Goal: Information Seeking & Learning: Learn about a topic

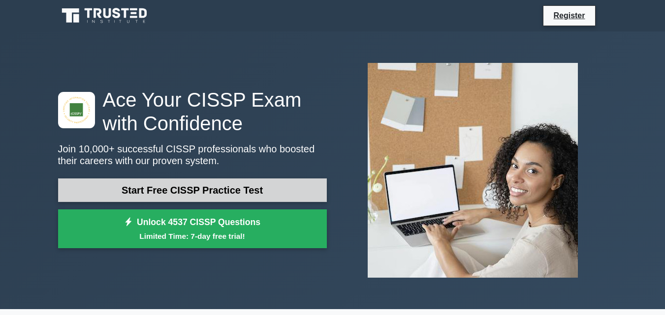
click at [196, 189] on link "Start Free CISSP Practice Test" at bounding box center [192, 191] width 269 height 24
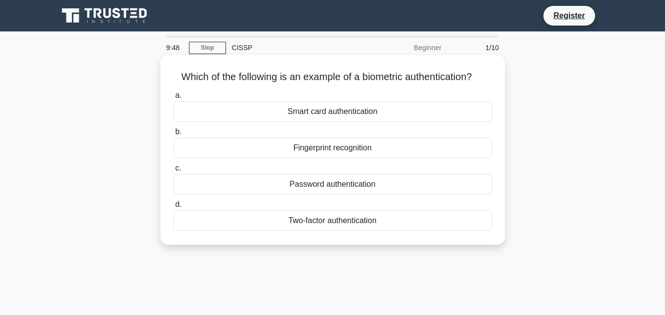
click at [265, 140] on div "Fingerprint recognition" at bounding box center [332, 148] width 319 height 21
click at [173, 135] on input "b. Fingerprint recognition" at bounding box center [173, 132] width 0 height 6
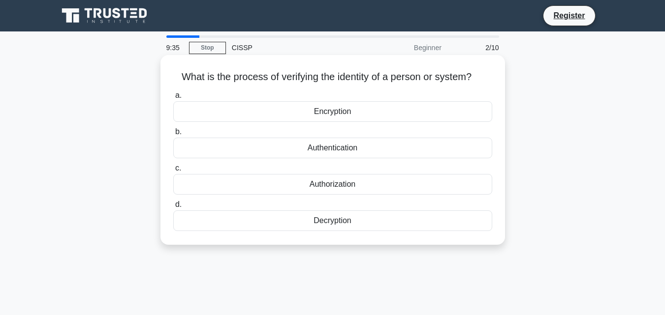
click at [308, 186] on div "Authorization" at bounding box center [332, 184] width 319 height 21
click at [173, 172] on input "c. Authorization" at bounding box center [173, 168] width 0 height 6
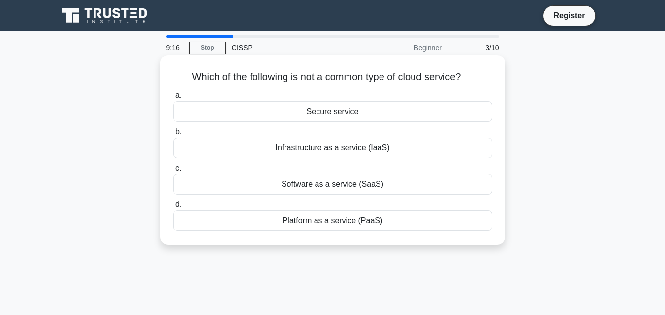
click at [331, 181] on div "Software as a service (SaaS)" at bounding box center [332, 184] width 319 height 21
click at [173, 172] on input "c. Software as a service (SaaS)" at bounding box center [173, 168] width 0 height 6
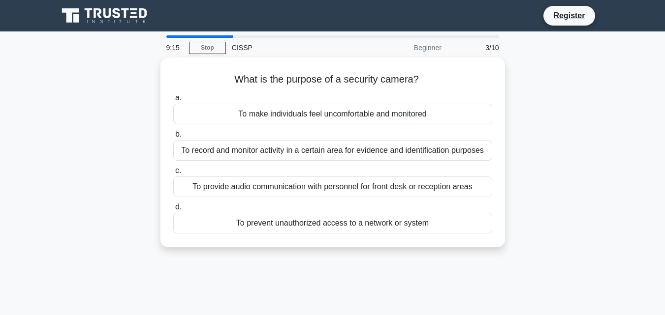
click at [331, 181] on div "To provide audio communication with personnel for front desk or reception areas" at bounding box center [332, 187] width 319 height 21
click at [173, 174] on input "c. To provide audio communication with personnel for front desk or reception ar…" at bounding box center [173, 171] width 0 height 6
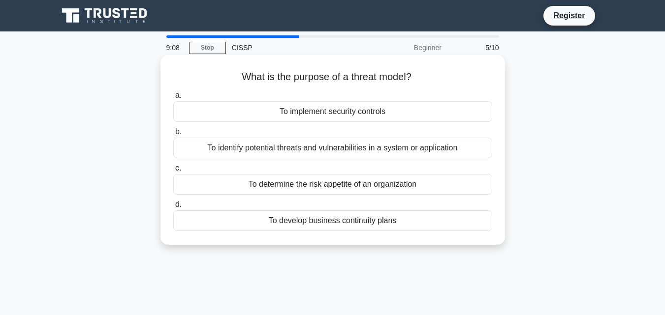
click at [350, 220] on div "To develop business continuity plans" at bounding box center [332, 221] width 319 height 21
click at [173, 208] on input "d. To develop business continuity plans" at bounding box center [173, 205] width 0 height 6
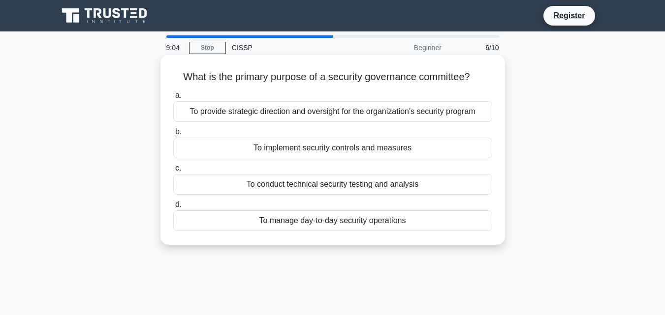
click at [345, 143] on div "To implement security controls and measures" at bounding box center [332, 148] width 319 height 21
click at [173, 135] on input "b. To implement security controls and measures" at bounding box center [173, 132] width 0 height 6
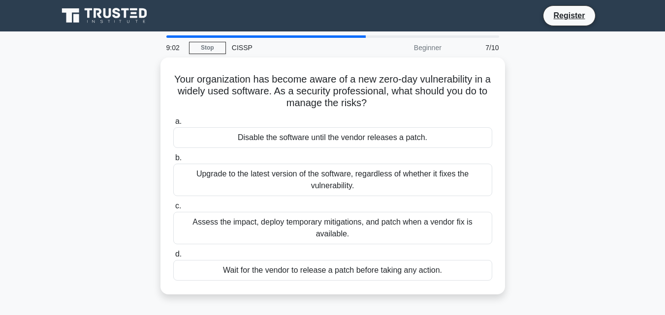
click at [345, 143] on div "Disable the software until the vendor releases a patch." at bounding box center [332, 137] width 319 height 21
click at [173, 125] on input "a. Disable the software until the vendor releases a patch." at bounding box center [173, 122] width 0 height 6
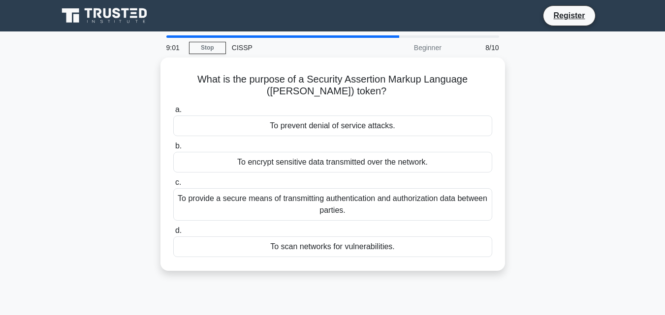
click at [345, 143] on label "b. To encrypt sensitive data transmitted over the network." at bounding box center [332, 156] width 319 height 32
click at [173, 143] on input "b. To encrypt sensitive data transmitted over the network." at bounding box center [173, 146] width 0 height 6
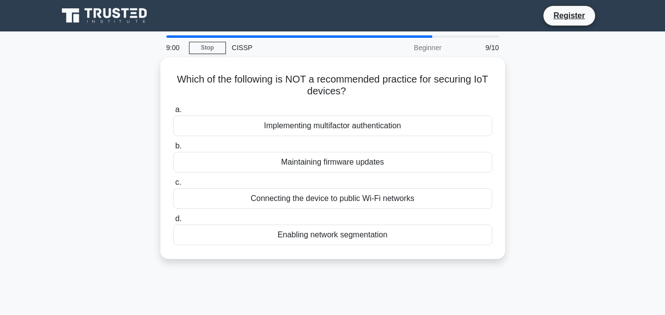
click at [345, 143] on label "b. Maintaining firmware updates" at bounding box center [332, 156] width 319 height 32
click at [173, 143] on input "b. Maintaining firmware updates" at bounding box center [173, 146] width 0 height 6
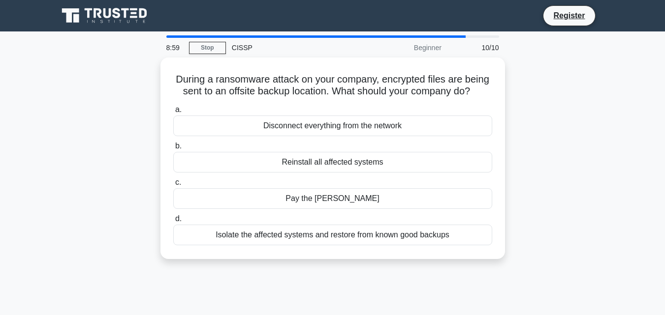
click at [345, 136] on div "Disconnect everything from the network" at bounding box center [332, 126] width 319 height 21
click at [173, 113] on input "a. Disconnect everything from the network" at bounding box center [173, 110] width 0 height 6
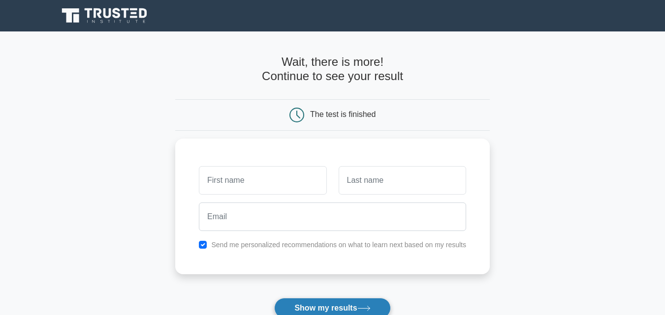
click at [347, 306] on button "Show my results" at bounding box center [332, 308] width 116 height 21
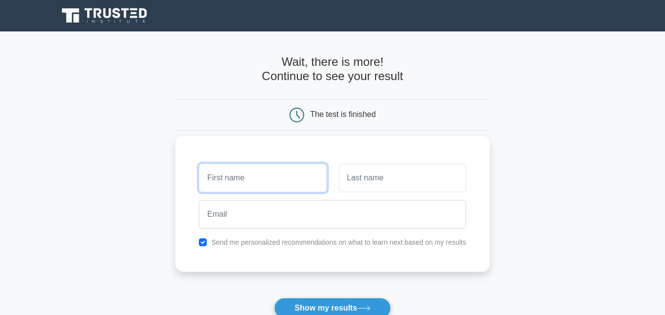
click at [246, 164] on input "text" at bounding box center [262, 178] width 127 height 29
type input "k"
type input "fawad khamkhan"
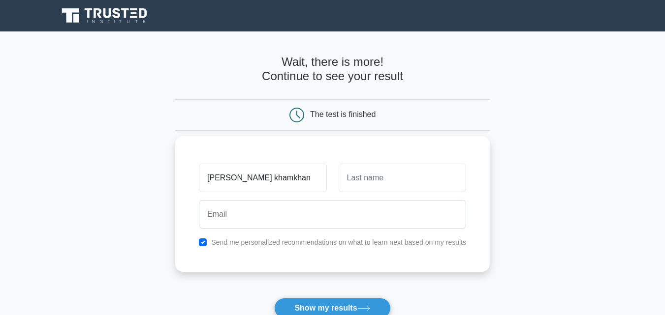
click at [282, 196] on div "fawad khamkhan" at bounding box center [262, 178] width 139 height 36
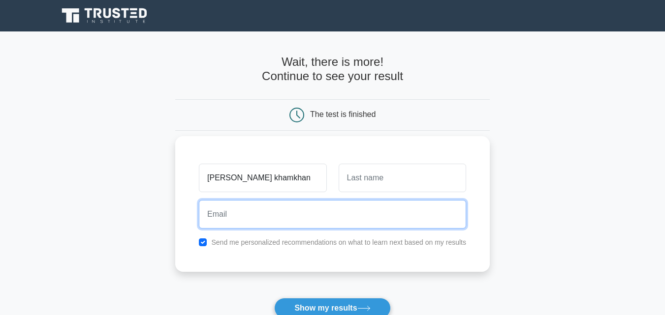
click at [265, 222] on input "email" at bounding box center [332, 214] width 267 height 29
type input "dkjgwriwgt"
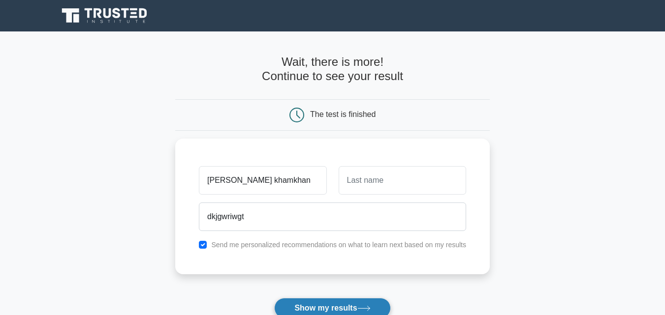
click at [341, 312] on button "Show my results" at bounding box center [332, 308] width 116 height 21
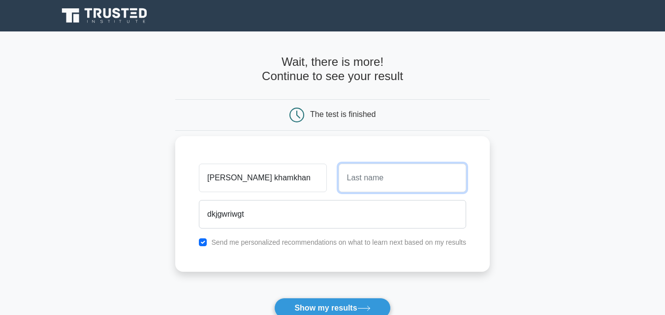
click at [365, 181] on input "text" at bounding box center [401, 178] width 127 height 29
type input "khan"
click at [274, 298] on button "Show my results" at bounding box center [332, 308] width 116 height 21
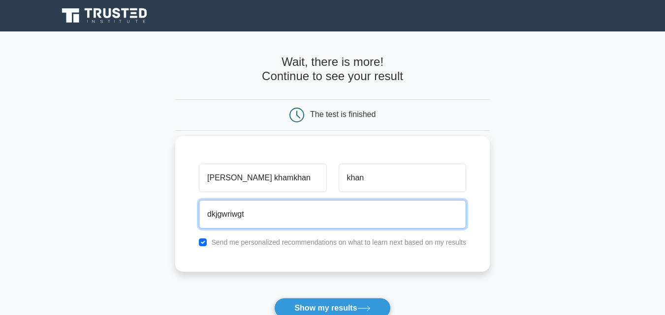
click at [274, 298] on button "Show my results" at bounding box center [332, 308] width 116 height 21
type input "d"
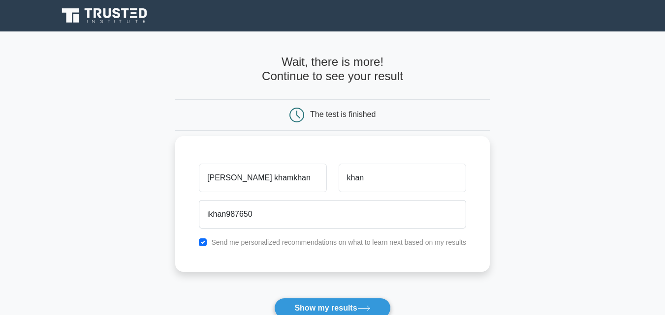
click at [288, 239] on label "Send me personalized recommendations on what to learn next based on my results" at bounding box center [338, 243] width 255 height 8
click at [554, 93] on main "Wait, there is more! Continue to see your result The test is finished khan" at bounding box center [332, 208] width 665 height 354
drag, startPoint x: 554, startPoint y: 93, endPoint x: 372, endPoint y: 163, distance: 195.0
click at [372, 163] on main "Wait, there is more! Continue to see your result The test is finished khan" at bounding box center [332, 208] width 665 height 354
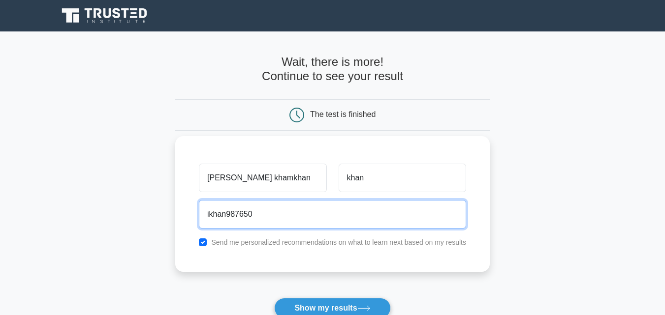
click at [264, 224] on input "ikhan987650" at bounding box center [332, 214] width 267 height 29
type input "ikhan987650"
click at [261, 220] on input "ikhan987650" at bounding box center [332, 214] width 267 height 29
click at [250, 221] on input "ikhan9877" at bounding box center [332, 214] width 267 height 29
drag, startPoint x: 250, startPoint y: 221, endPoint x: 246, endPoint y: 214, distance: 7.9
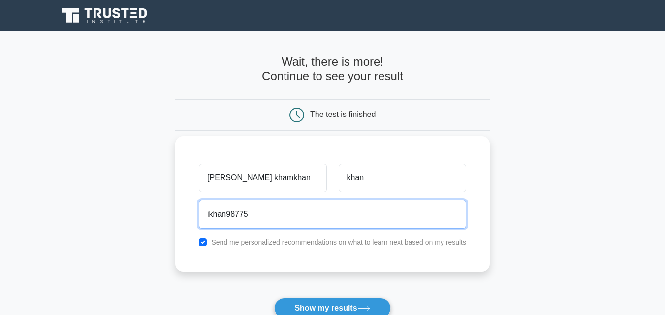
click at [246, 214] on input "ikhan98775" at bounding box center [332, 214] width 267 height 29
click at [267, 200] on input "ikhan98775" at bounding box center [332, 214] width 267 height 29
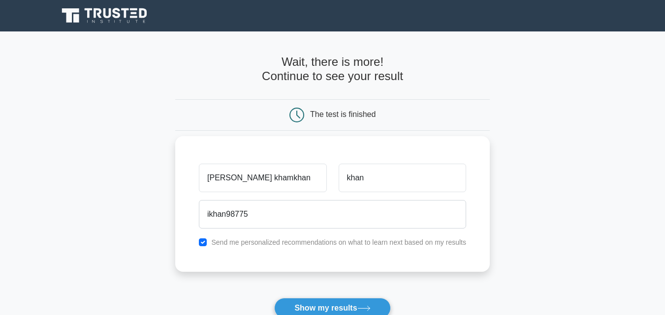
click at [261, 146] on div "fawad khamkhan khan ikhan98775 Send me personalized recommendations on what to …" at bounding box center [332, 204] width 314 height 136
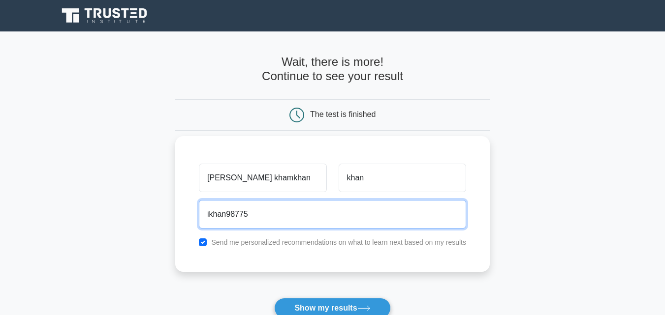
click at [255, 216] on input "ikhan98775" at bounding box center [332, 214] width 267 height 29
type input "ikhan98775"
